Goal: Transaction & Acquisition: Purchase product/service

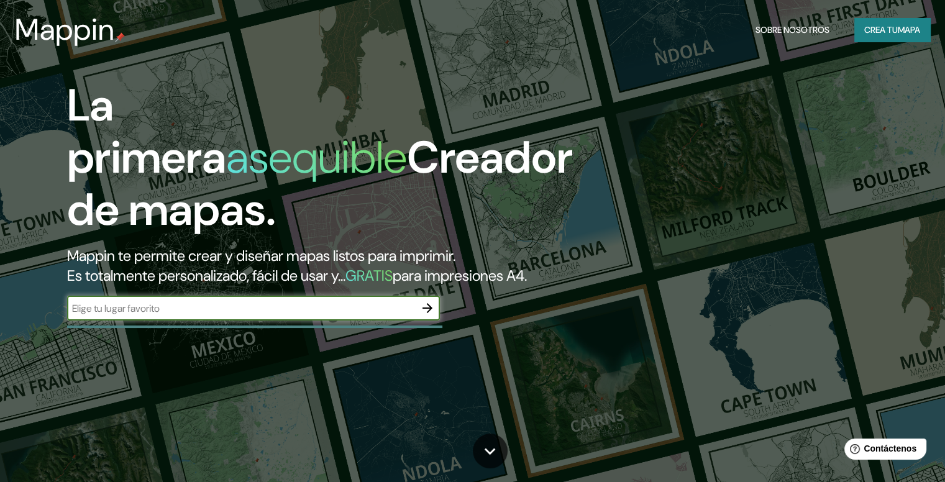
click at [882, 30] on font "Crea tu" at bounding box center [882, 29] width 34 height 11
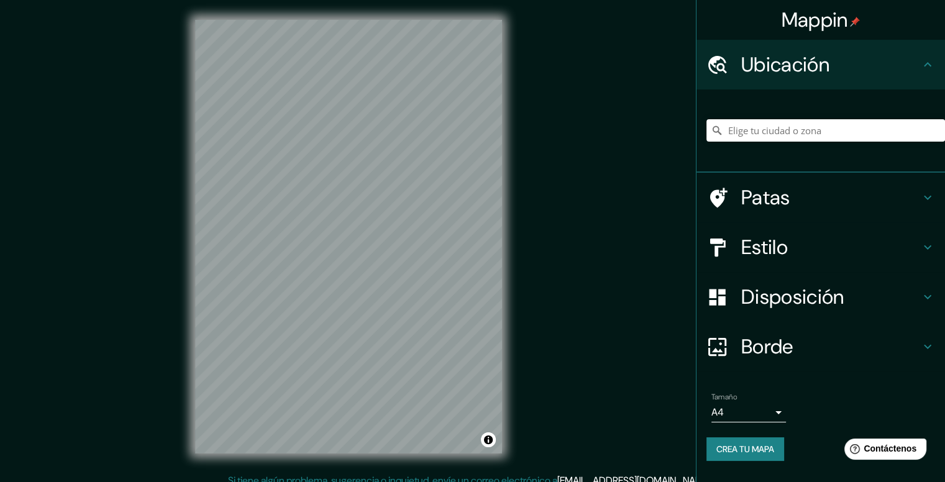
click at [723, 297] on icon at bounding box center [717, 297] width 16 height 16
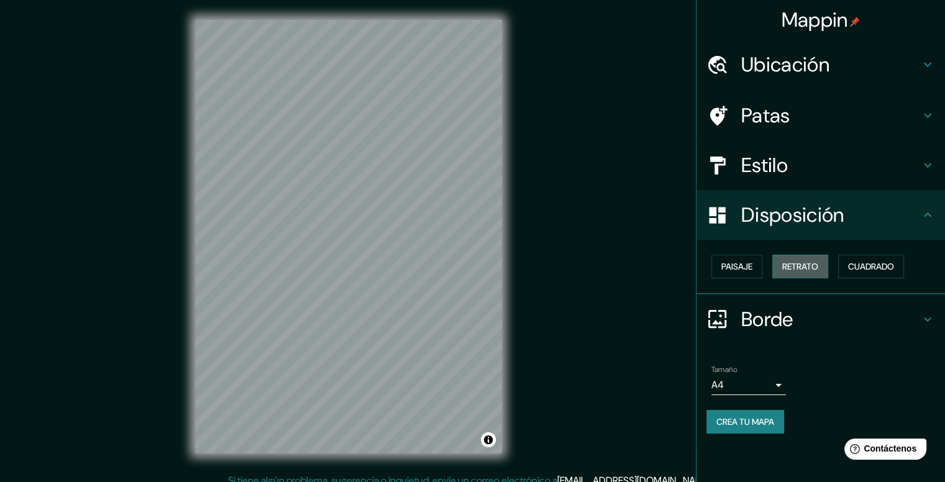
click at [806, 264] on font "Retrato" at bounding box center [801, 266] width 36 height 11
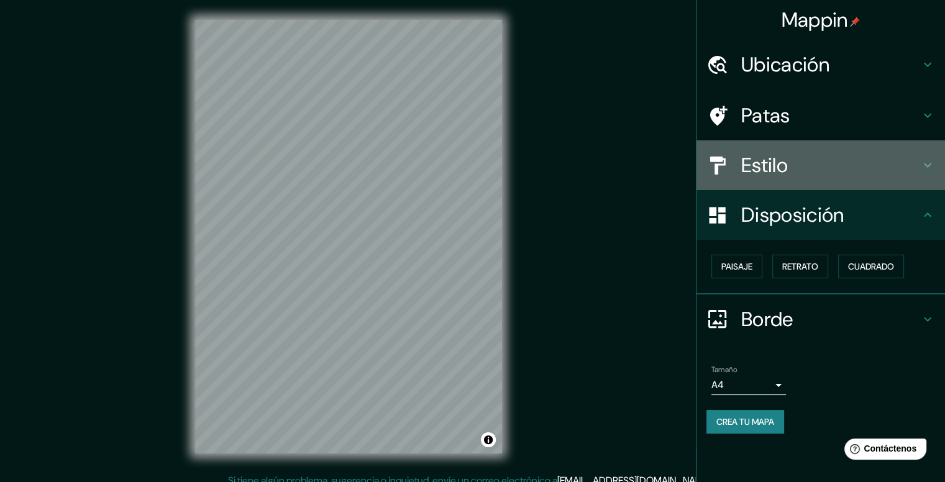
click at [753, 162] on font "Estilo" at bounding box center [765, 165] width 47 height 26
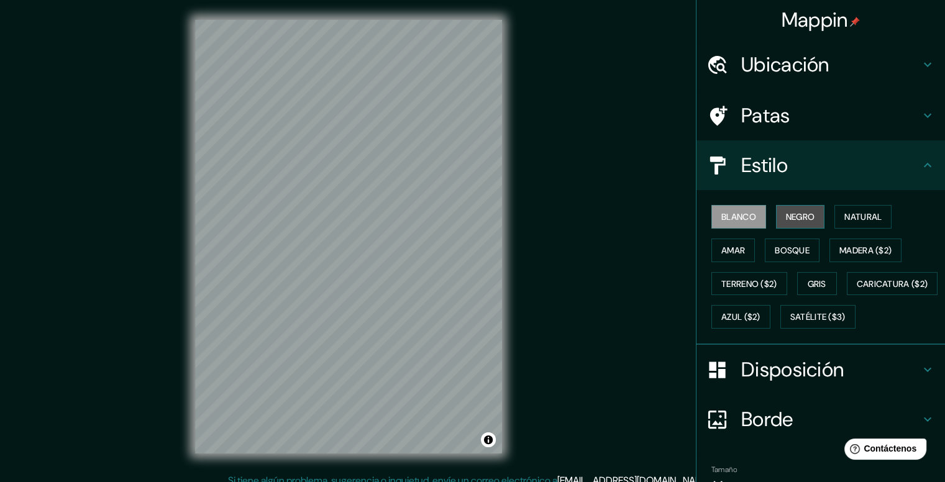
click at [786, 219] on font "Negro" at bounding box center [800, 216] width 29 height 11
click at [771, 58] on font "Ubicación" at bounding box center [786, 65] width 88 height 26
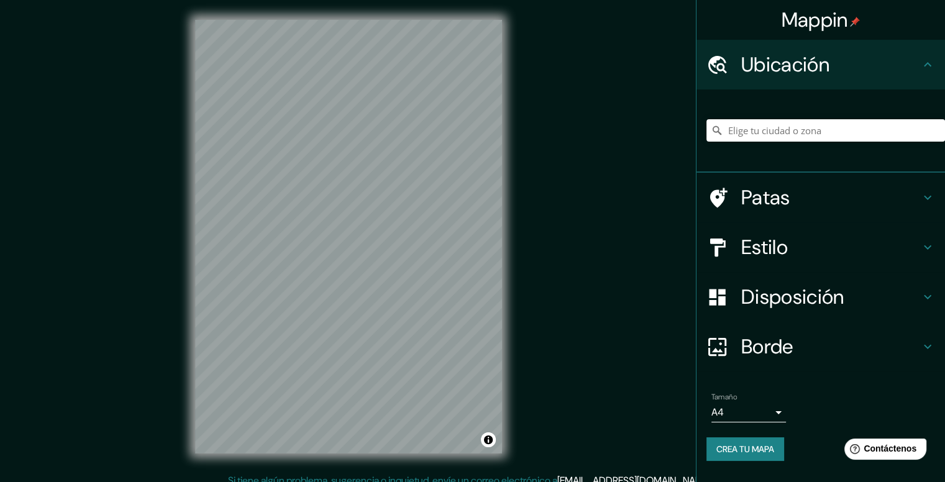
click at [756, 197] on font "Patas" at bounding box center [766, 198] width 49 height 26
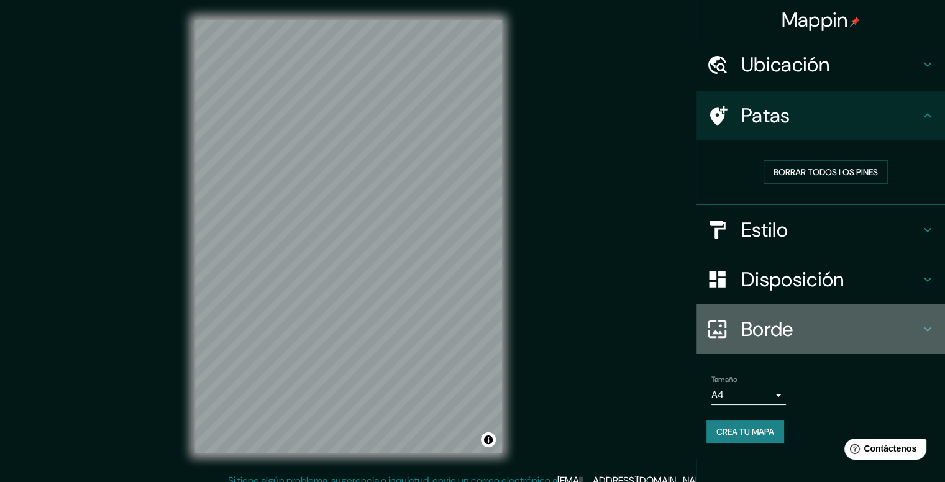
click at [743, 328] on font "Borde" at bounding box center [768, 329] width 52 height 26
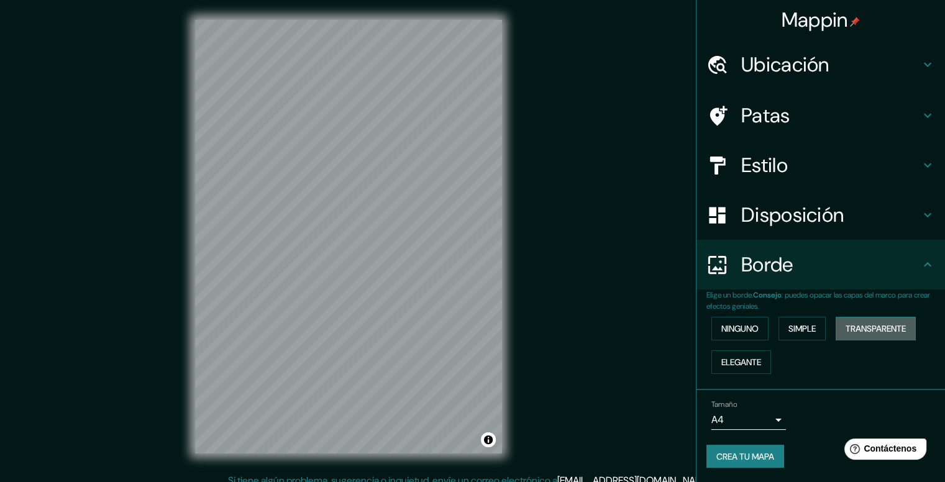
click at [880, 329] on font "Transparente" at bounding box center [876, 328] width 60 height 11
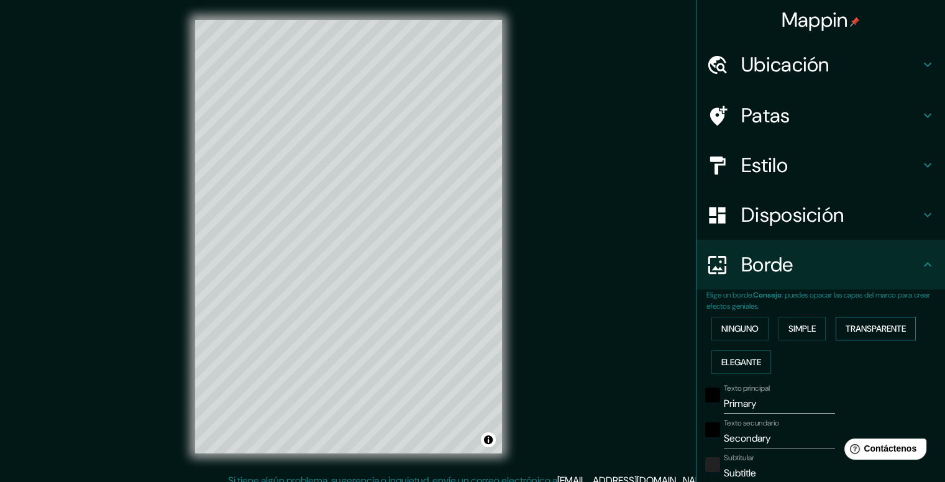
click at [878, 329] on font "Transparente" at bounding box center [876, 328] width 60 height 11
type input "237"
type input "40"
click at [735, 359] on font "Elegante" at bounding box center [742, 362] width 40 height 11
click at [794, 321] on font "Simple" at bounding box center [802, 329] width 27 height 16
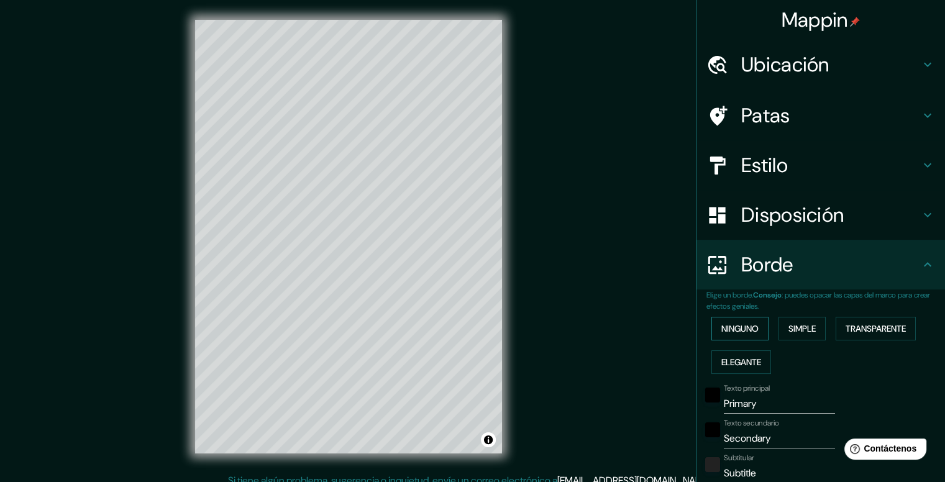
click at [743, 325] on font "Ninguno" at bounding box center [740, 328] width 37 height 11
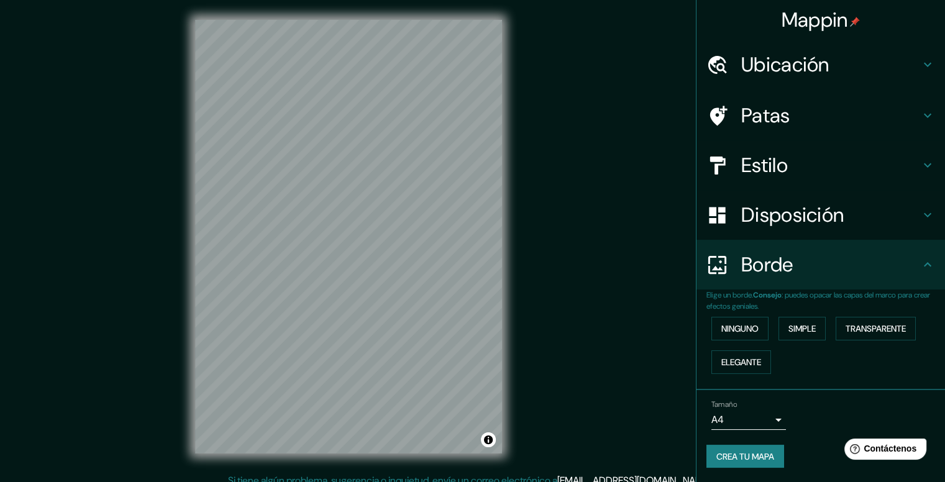
click at [776, 212] on font "Disposición" at bounding box center [793, 215] width 103 height 26
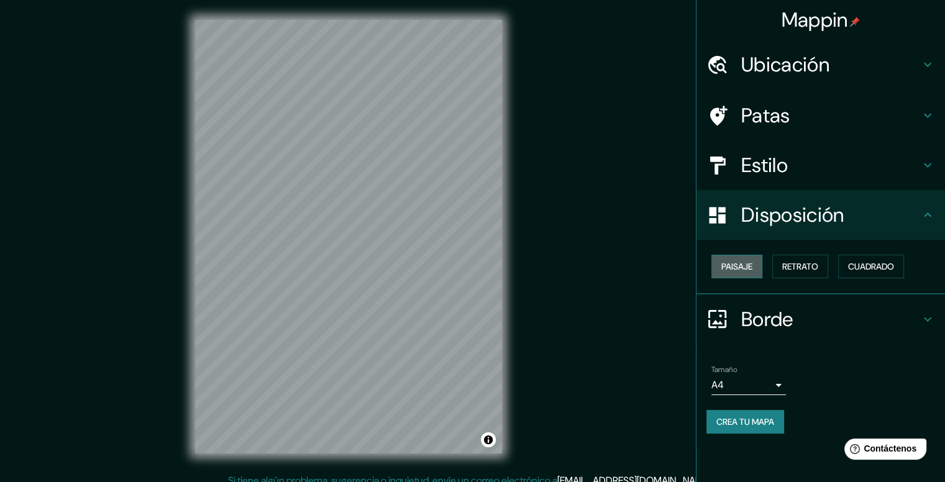
click at [737, 264] on font "Paisaje" at bounding box center [737, 266] width 31 height 11
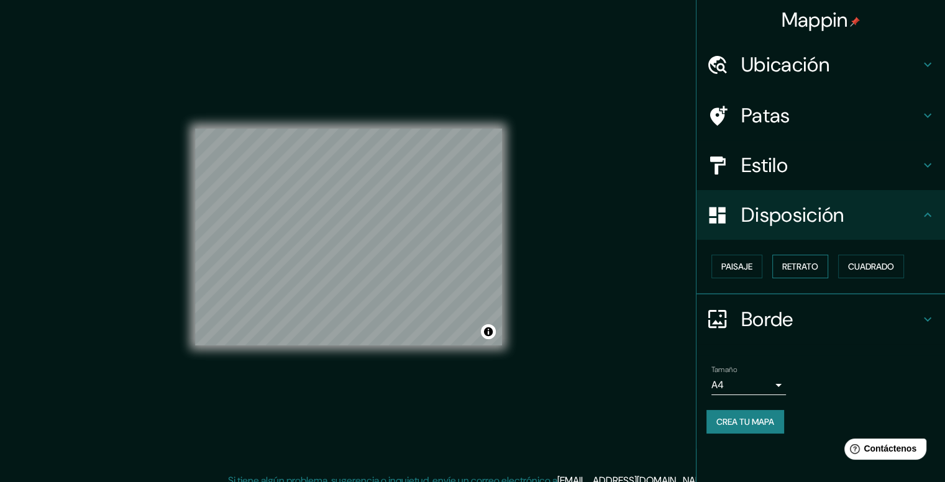
click at [804, 262] on font "Retrato" at bounding box center [801, 266] width 36 height 11
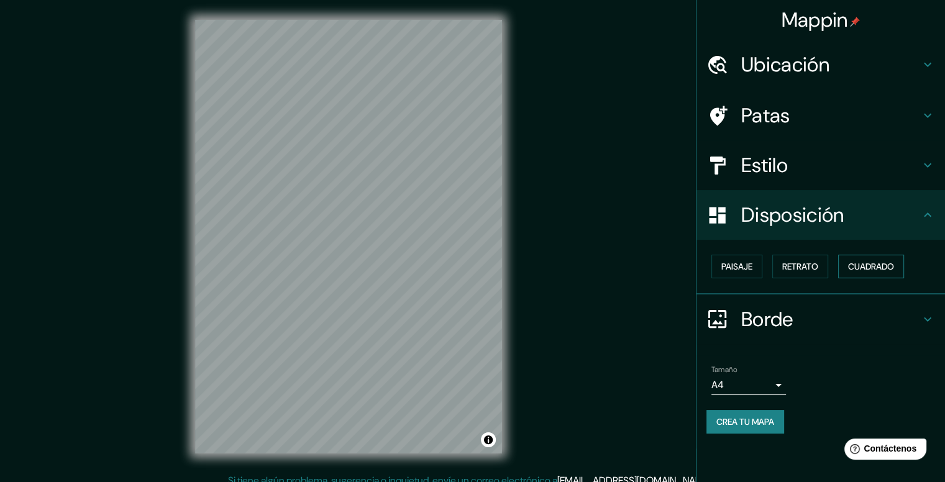
click at [860, 262] on font "Cuadrado" at bounding box center [871, 266] width 46 height 11
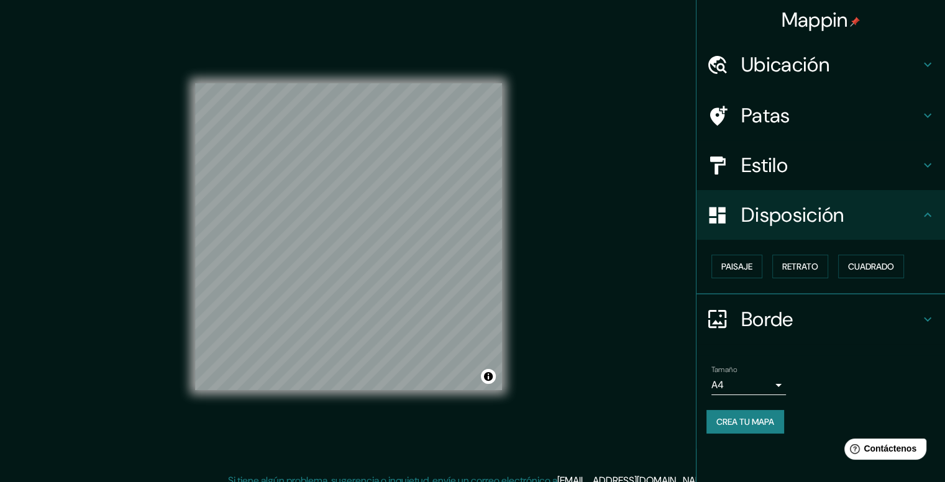
click at [781, 383] on body "Mappin Ubicación Patas Estilo Disposición Paisaje Retrato Cuadrado Borde Elige …" at bounding box center [472, 241] width 945 height 482
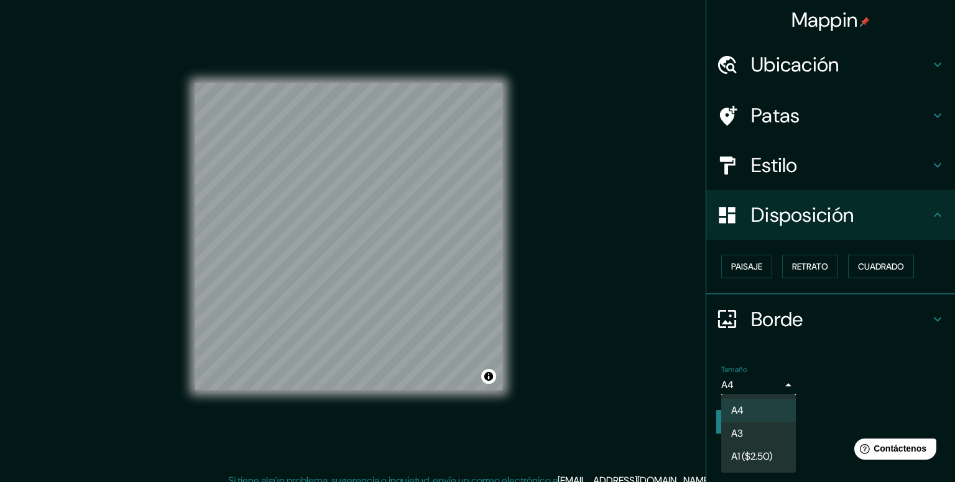
click at [748, 434] on li "A3" at bounding box center [758, 433] width 75 height 23
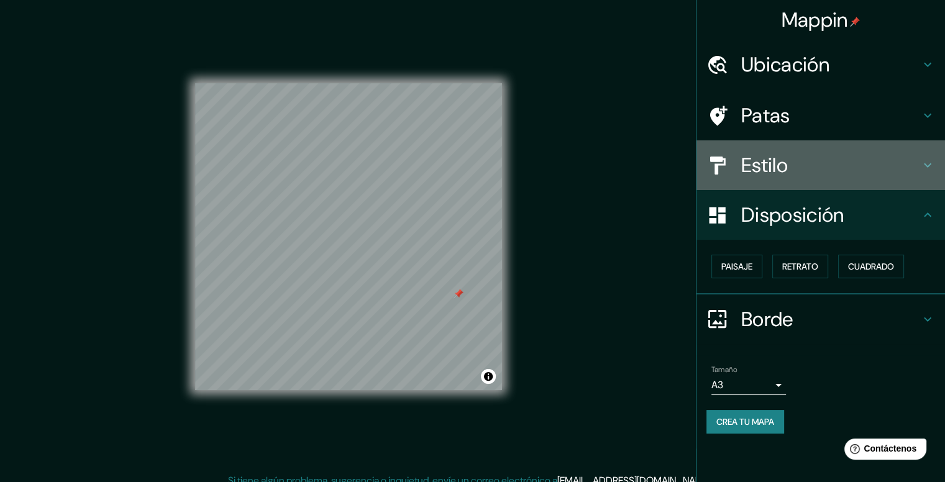
click at [742, 160] on font "Estilo" at bounding box center [765, 165] width 47 height 26
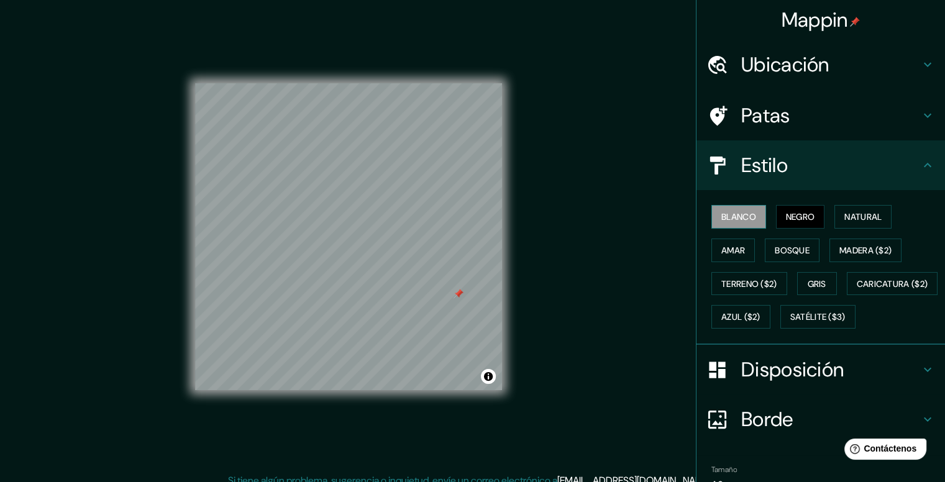
click at [741, 214] on font "Blanco" at bounding box center [739, 216] width 35 height 11
click at [740, 250] on button "Amar" at bounding box center [734, 251] width 44 height 24
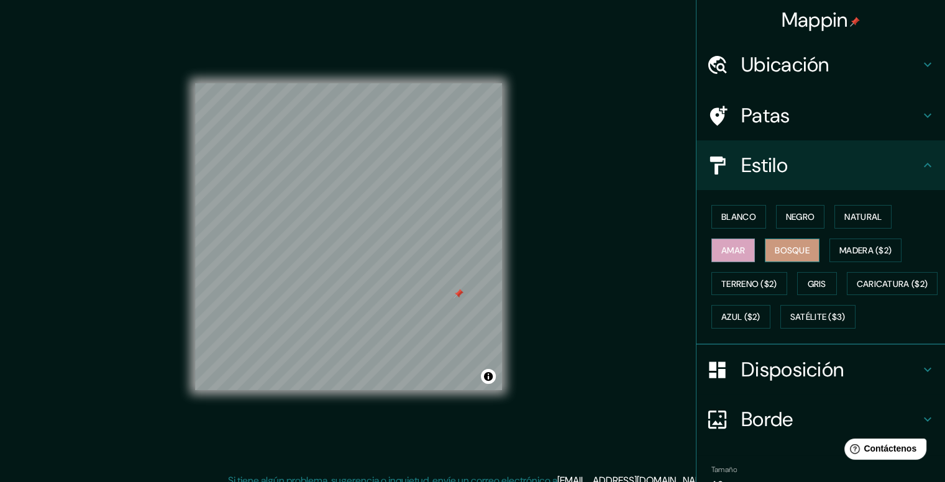
click at [785, 249] on font "Bosque" at bounding box center [792, 250] width 35 height 11
click at [853, 247] on font "Madera ($2)" at bounding box center [866, 250] width 52 height 11
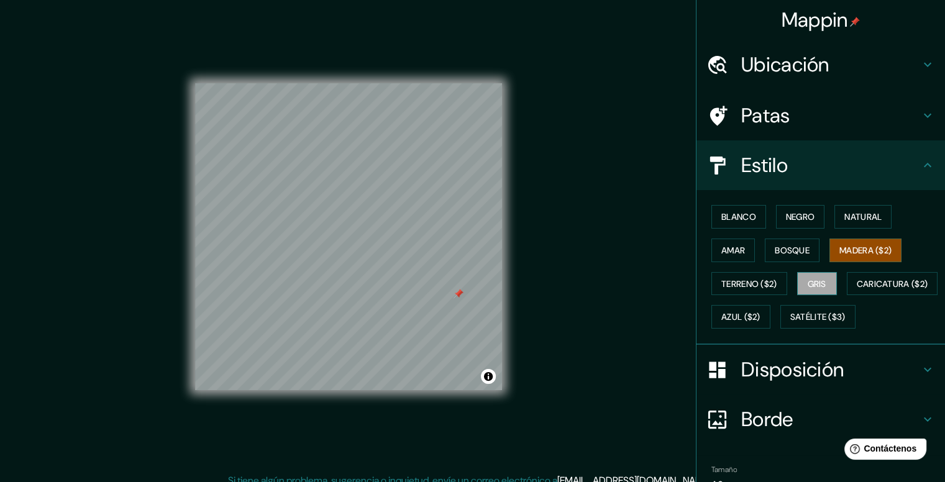
click at [808, 279] on font "Gris" at bounding box center [817, 283] width 19 height 11
click at [808, 285] on font "Gris" at bounding box center [817, 283] width 19 height 11
click at [814, 284] on font "Gris" at bounding box center [817, 283] width 19 height 11
click at [758, 285] on font "Terreno ($2)" at bounding box center [750, 283] width 56 height 11
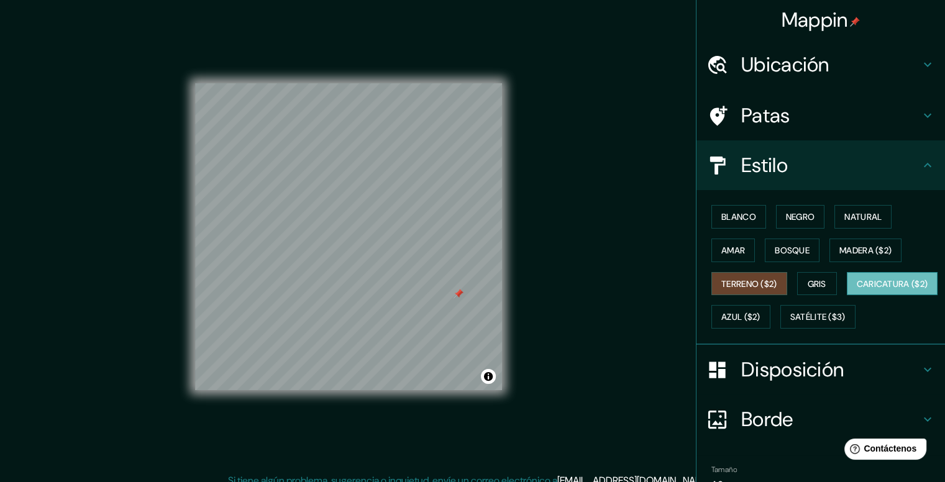
click at [857, 290] on font "Caricatura ($2)" at bounding box center [892, 283] width 71 height 11
click at [761, 320] on font "Azul ($2)" at bounding box center [741, 317] width 39 height 11
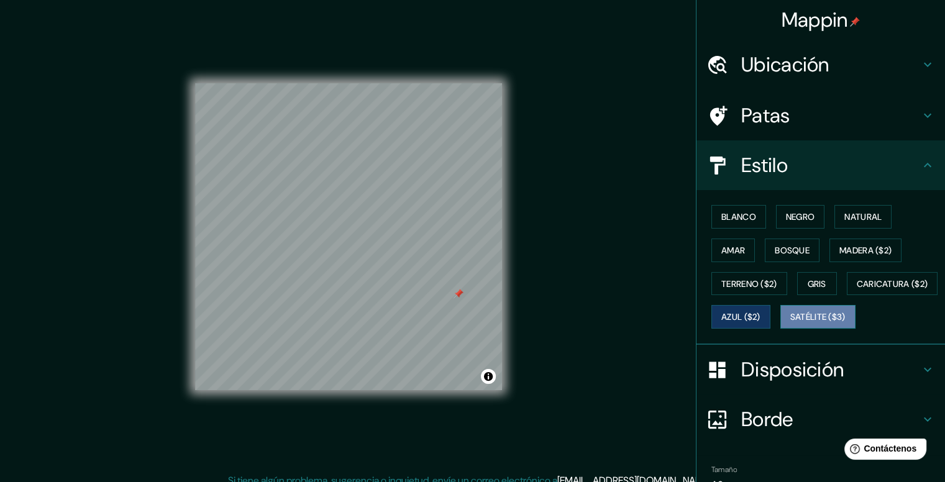
click at [791, 323] on font "Satélite ($3)" at bounding box center [818, 317] width 55 height 11
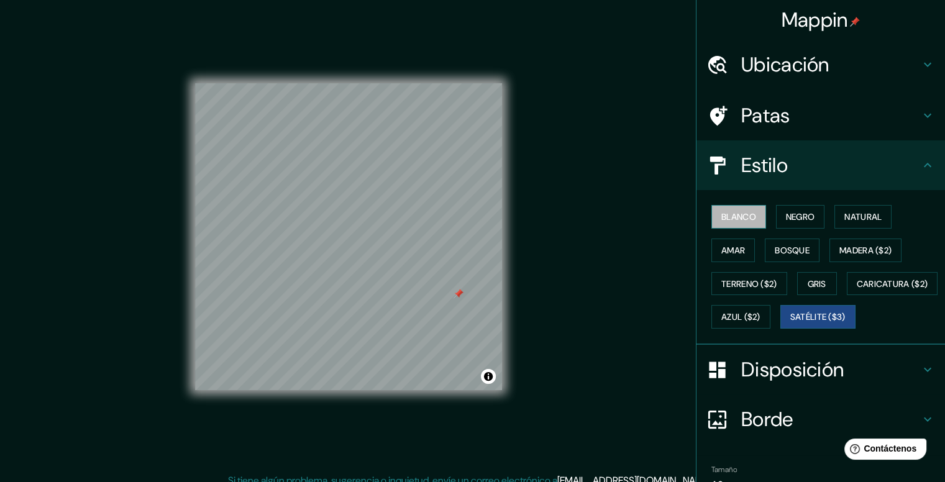
click at [740, 218] on font "Blanco" at bounding box center [739, 216] width 35 height 11
click at [792, 219] on font "Negro" at bounding box center [800, 216] width 29 height 11
click at [462, 296] on div at bounding box center [459, 294] width 10 height 10
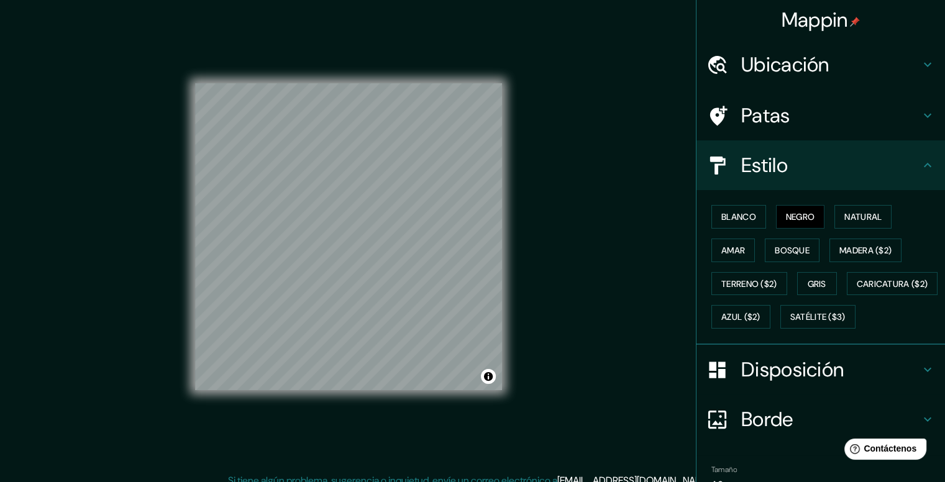
click at [781, 160] on h4 "Estilo" at bounding box center [831, 165] width 179 height 25
click at [791, 114] on h4 "Patas" at bounding box center [831, 115] width 179 height 25
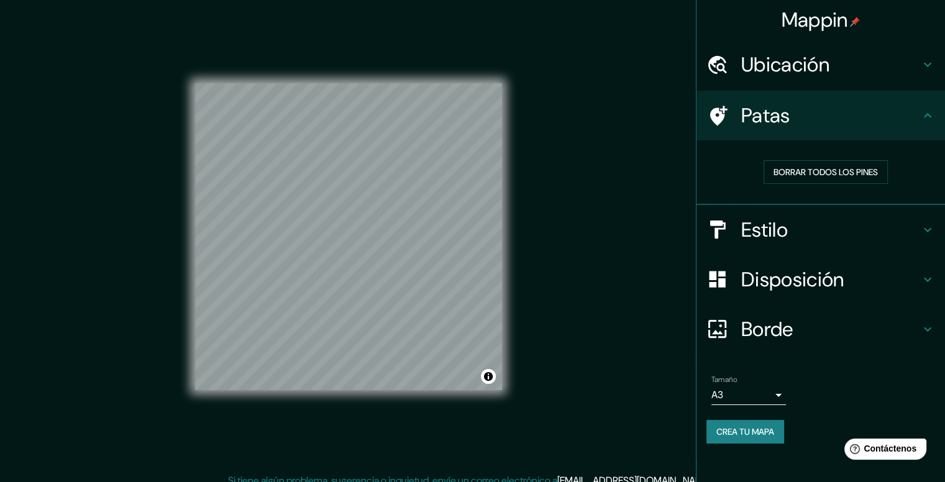
click at [778, 120] on font "Patas" at bounding box center [766, 116] width 49 height 26
click at [408, 246] on div at bounding box center [409, 245] width 10 height 10
click at [784, 175] on font "Borrar todos los pines" at bounding box center [826, 172] width 104 height 11
click at [763, 429] on font "Crea tu mapa" at bounding box center [746, 431] width 58 height 11
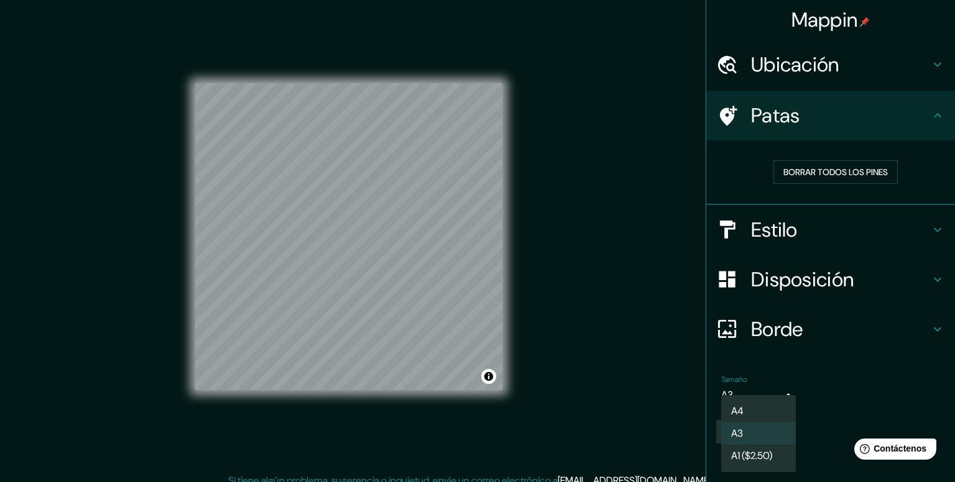
click at [781, 390] on body "Mappin Ubicación Patas Borrar todos los pines Estilo Disposición Borde Elige un…" at bounding box center [477, 241] width 955 height 482
click at [748, 412] on li "A4" at bounding box center [758, 411] width 75 height 23
type input "single"
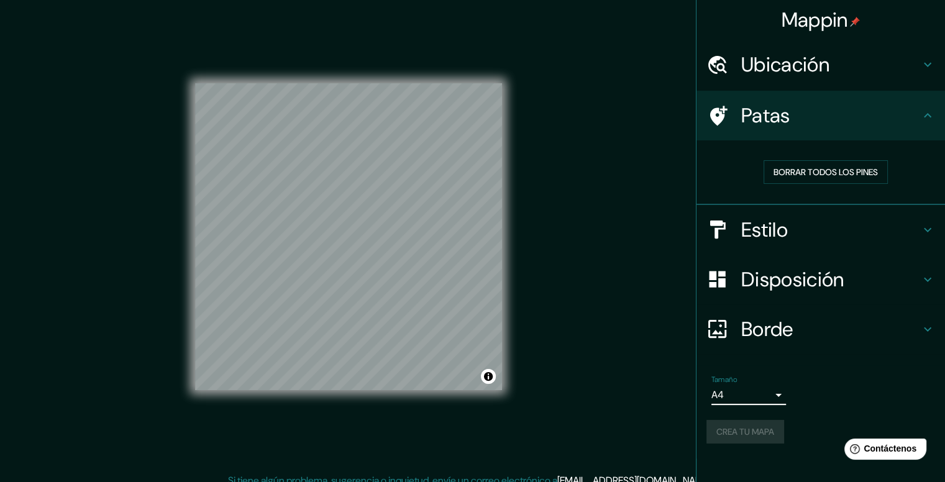
click at [835, 379] on div "Tamaño A4 single" at bounding box center [821, 390] width 229 height 40
click at [806, 329] on h4 "Borde" at bounding box center [831, 329] width 179 height 25
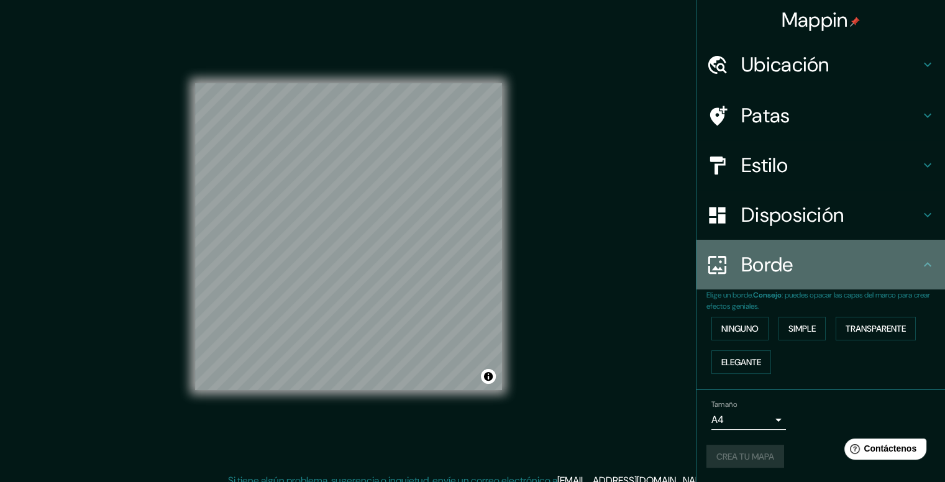
click at [810, 273] on h4 "Borde" at bounding box center [831, 264] width 179 height 25
click at [928, 265] on icon at bounding box center [928, 264] width 15 height 15
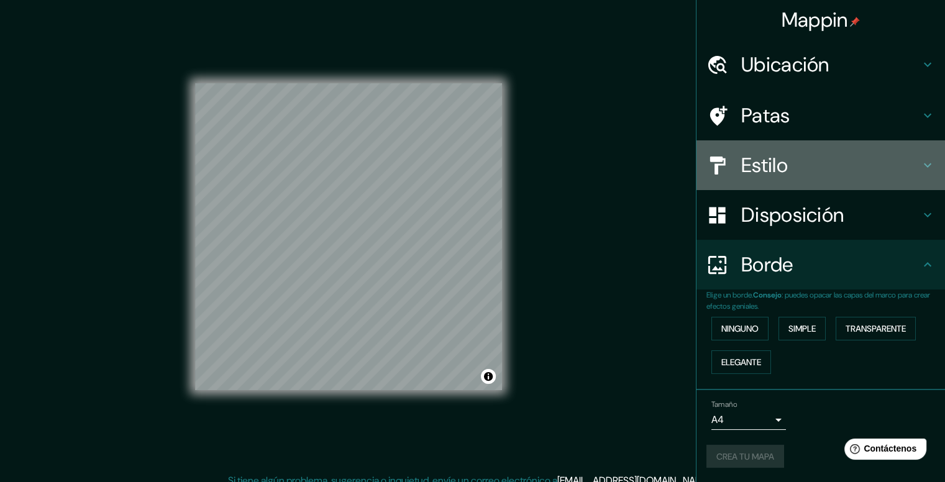
click at [788, 170] on font "Estilo" at bounding box center [765, 165] width 47 height 26
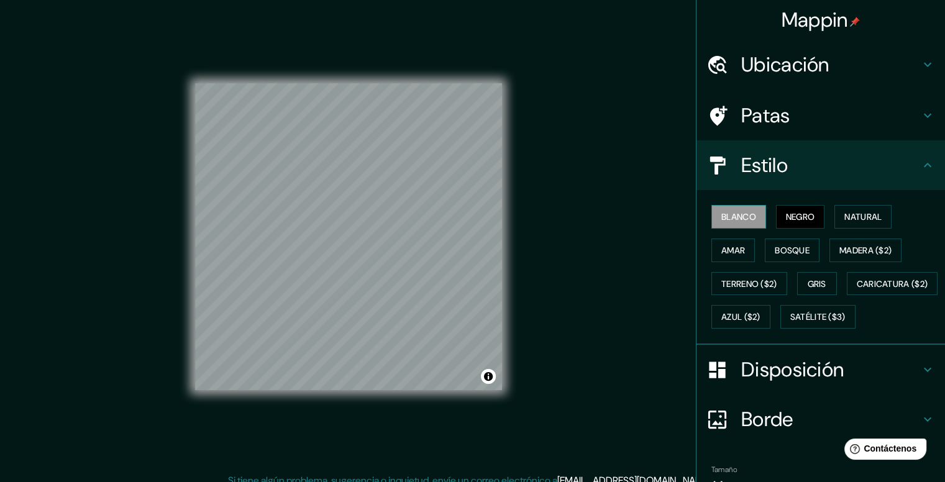
click at [738, 222] on font "Blanco" at bounding box center [739, 217] width 35 height 16
click at [786, 212] on font "Negro" at bounding box center [800, 216] width 29 height 11
click at [921, 163] on icon at bounding box center [928, 165] width 15 height 15
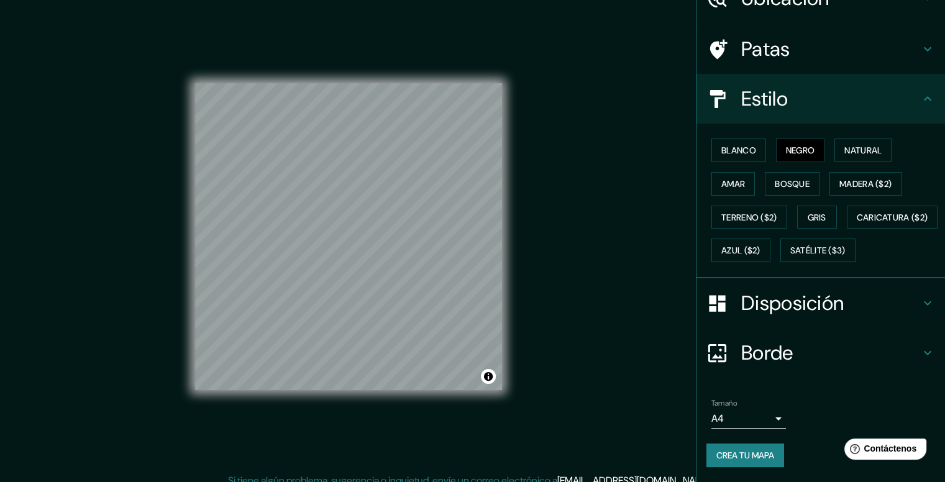
scroll to position [97, 0]
click at [925, 347] on icon at bounding box center [928, 353] width 15 height 15
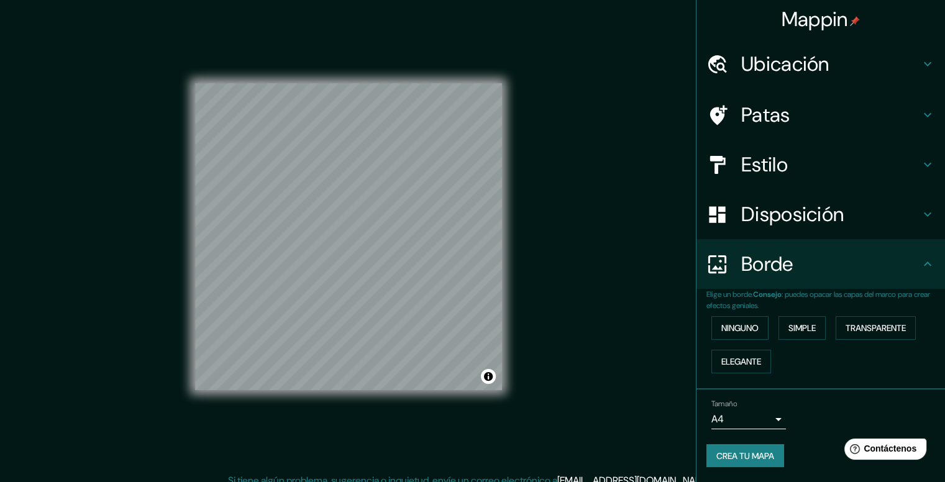
scroll to position [0, 0]
click at [763, 451] on font "Crea tu mapa" at bounding box center [746, 456] width 58 height 11
click at [758, 451] on font "Crea tu mapa" at bounding box center [746, 456] width 58 height 11
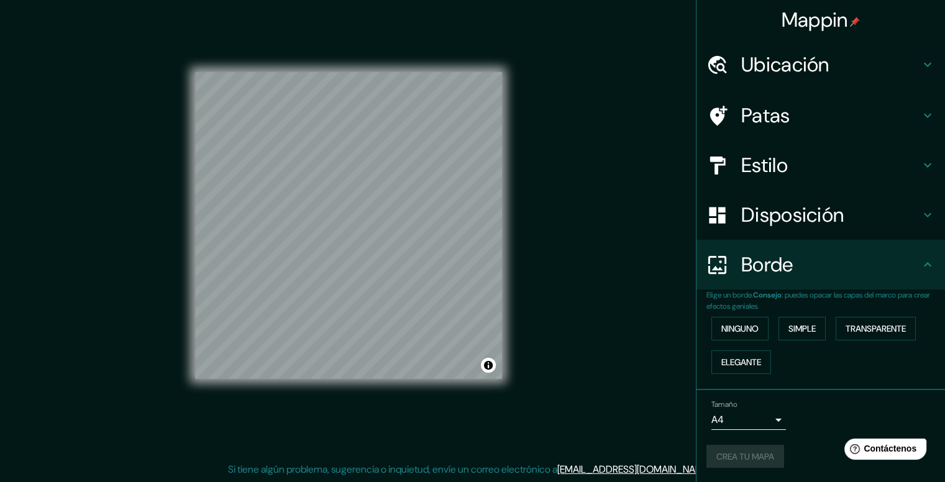
click at [761, 457] on div "Crea tu mapa" at bounding box center [821, 457] width 229 height 24
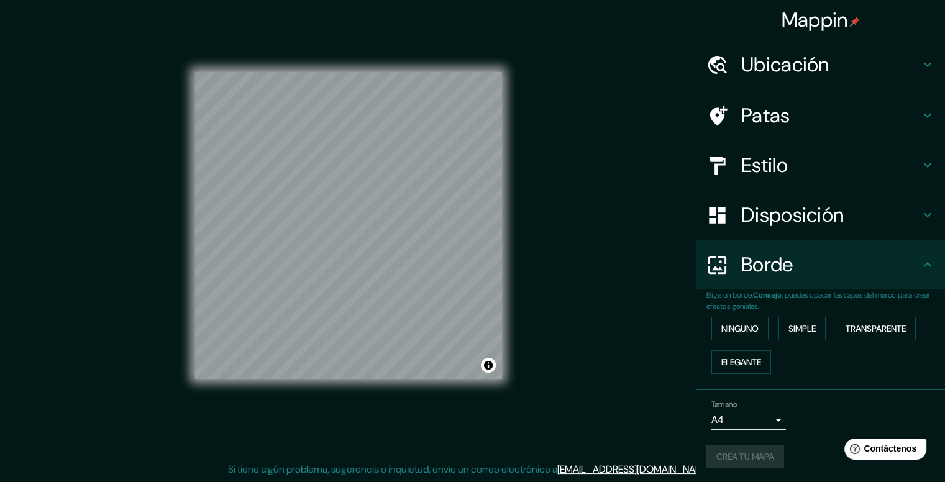
click at [761, 457] on div "Crea tu mapa" at bounding box center [821, 457] width 229 height 24
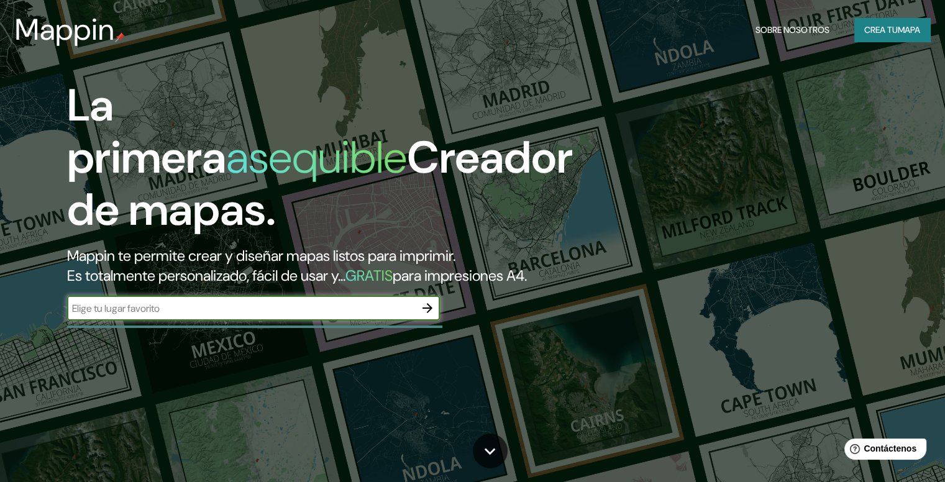
click at [114, 316] on input "text" at bounding box center [241, 308] width 348 height 14
click at [131, 316] on input "text" at bounding box center [241, 308] width 348 height 14
type input "el alto"
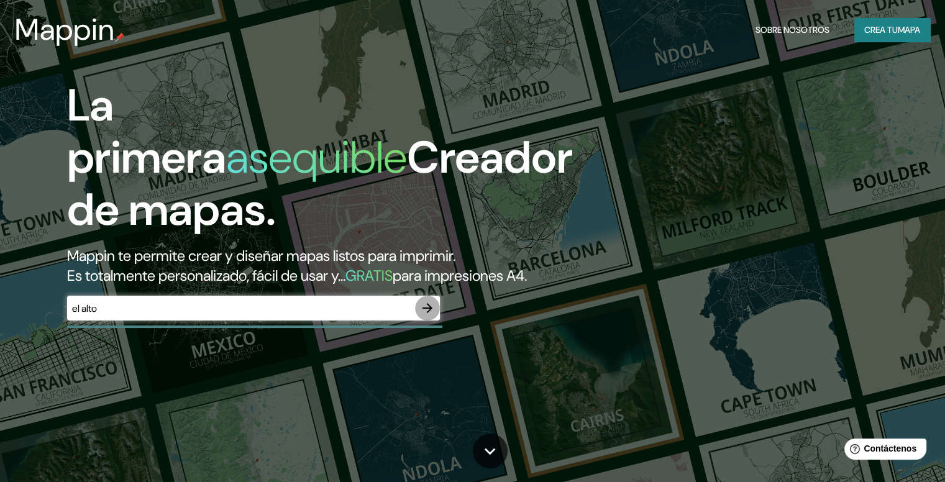
click at [429, 316] on icon "button" at bounding box center [427, 308] width 15 height 15
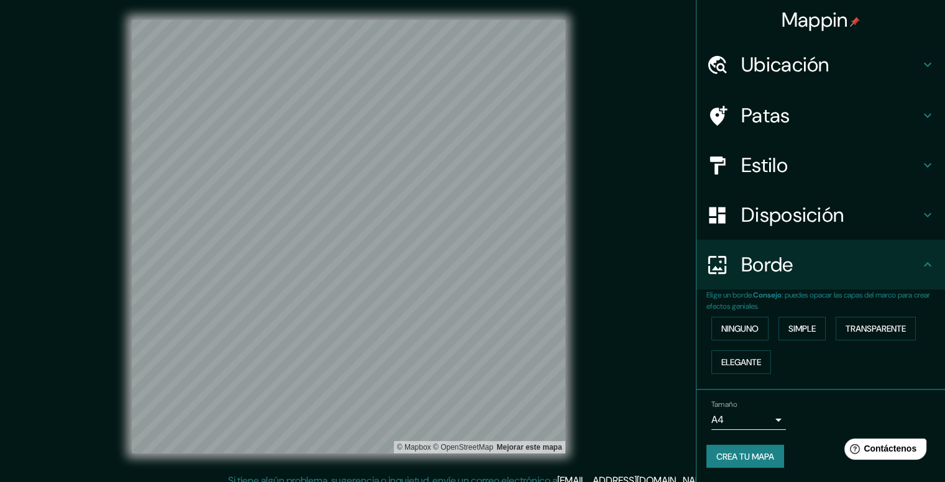
click at [765, 451] on font "Crea tu mapa" at bounding box center [746, 456] width 58 height 11
click at [763, 453] on font "Crea tu mapa" at bounding box center [746, 456] width 58 height 11
click at [763, 453] on div "Crea tu mapa" at bounding box center [821, 457] width 229 height 24
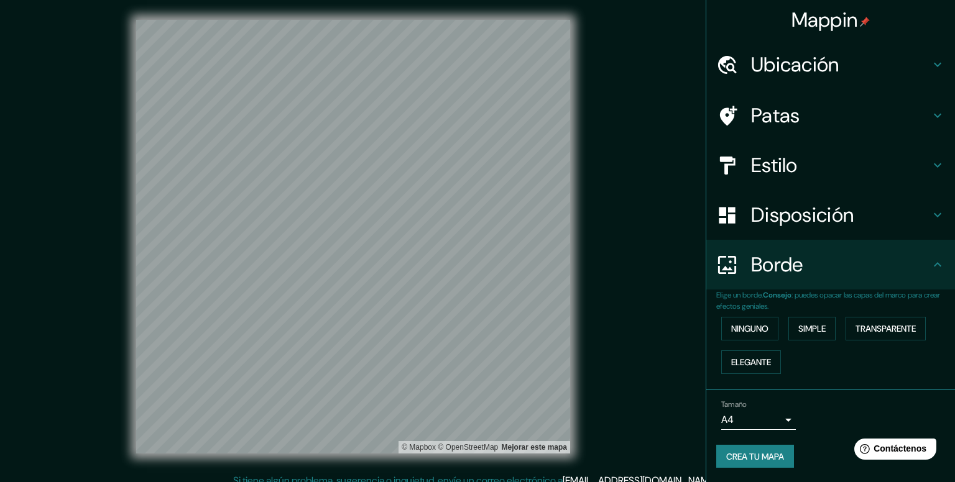
click at [781, 414] on body "Mappin Ubicación Patas Estilo Disposición Borde Elige un borde. Consejo : puede…" at bounding box center [477, 241] width 955 height 482
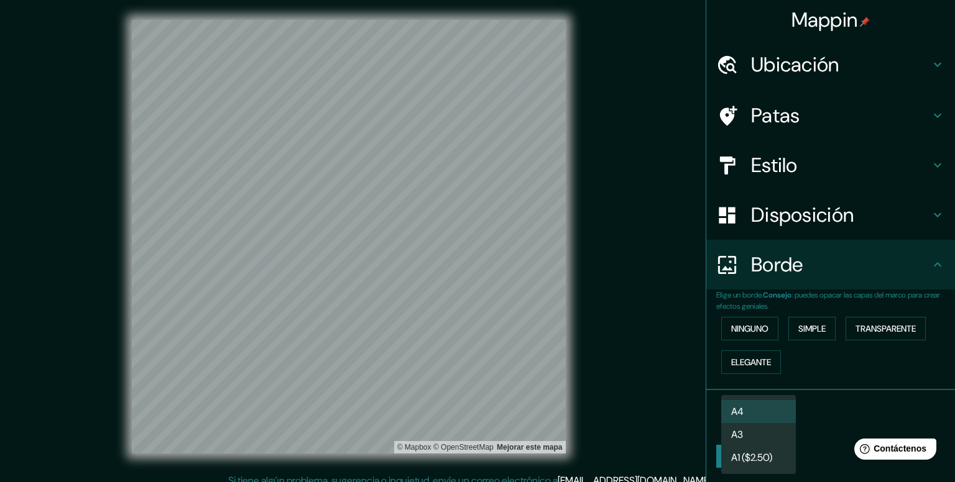
click at [755, 451] on font "A1 ($2.50)" at bounding box center [751, 458] width 41 height 16
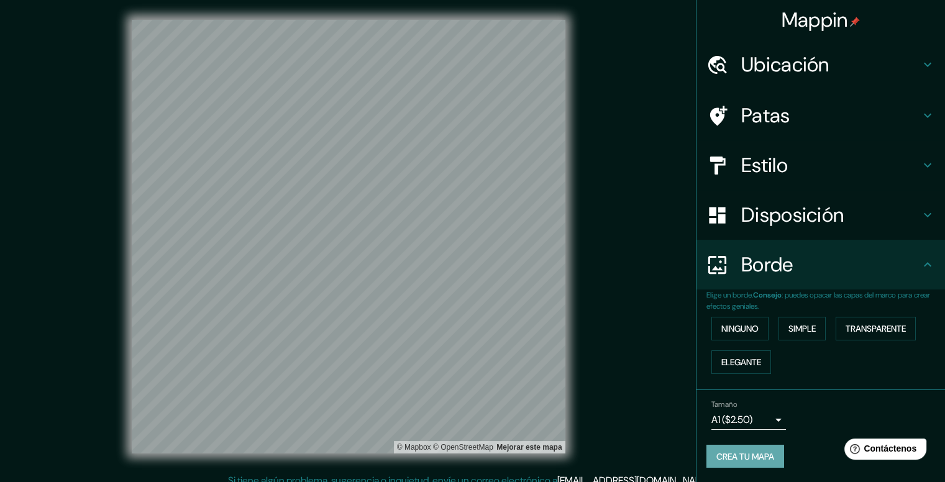
click at [761, 457] on font "Crea tu mapa" at bounding box center [746, 456] width 58 height 11
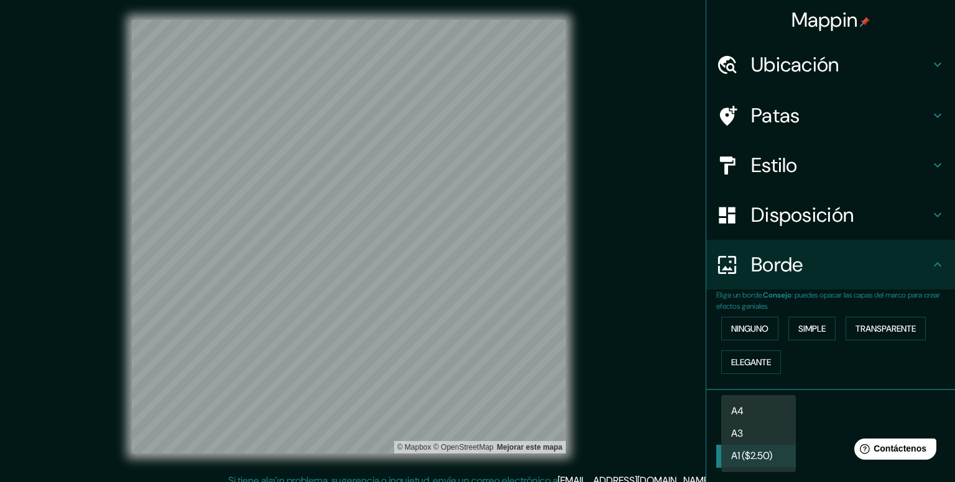
click at [776, 418] on body "Mappin Ubicación Patas Estilo Disposición Borde Elige un borde. Consejo : puede…" at bounding box center [477, 241] width 955 height 482
click at [758, 418] on li "A4" at bounding box center [758, 411] width 75 height 23
type input "single"
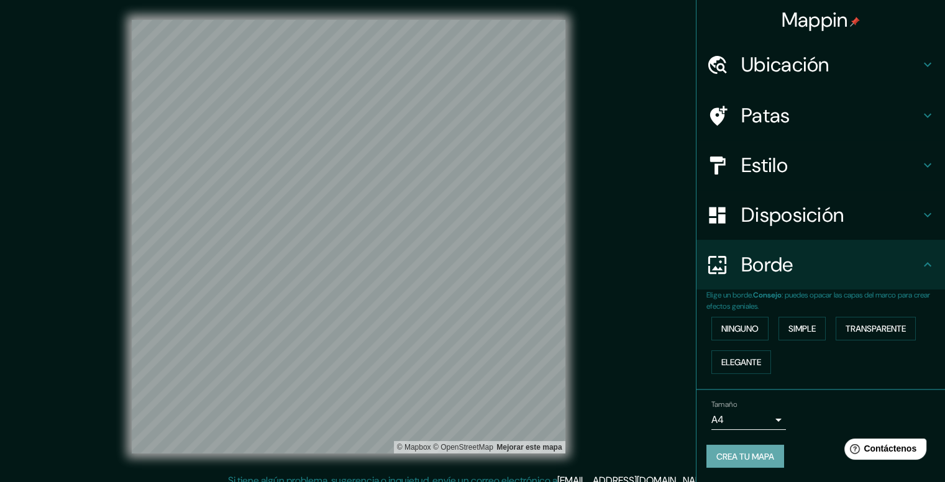
click at [766, 451] on font "Crea tu mapa" at bounding box center [746, 456] width 58 height 11
click at [889, 449] on font "Contáctenos" at bounding box center [890, 449] width 55 height 11
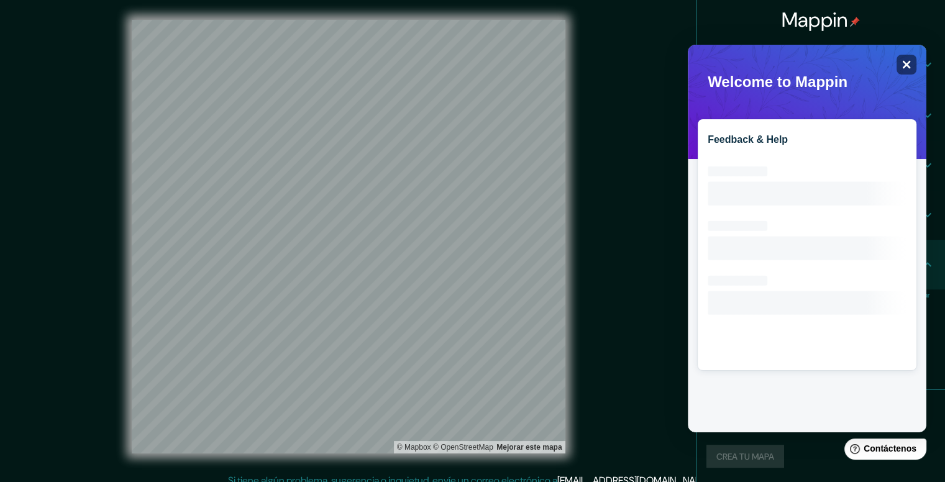
click at [910, 61] on icon "Close" at bounding box center [907, 65] width 8 height 8
